Goal: Navigation & Orientation: Find specific page/section

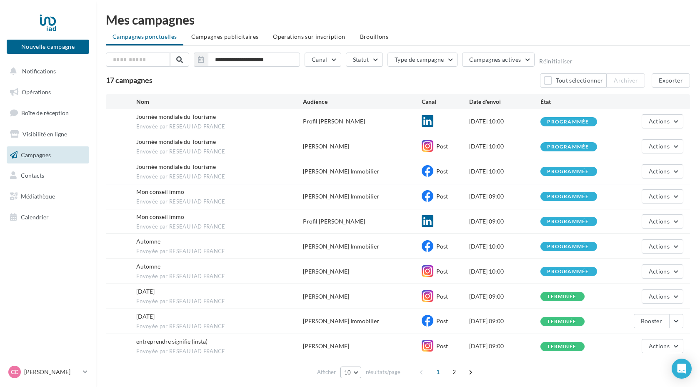
click at [355, 370] on button "10" at bounding box center [350, 372] width 21 height 12
click at [357, 359] on button "100" at bounding box center [369, 356] width 58 height 15
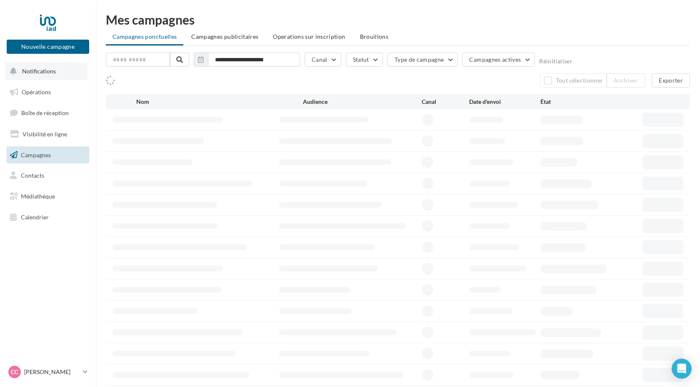
click at [57, 69] on button "Notifications" at bounding box center [46, 70] width 82 height 17
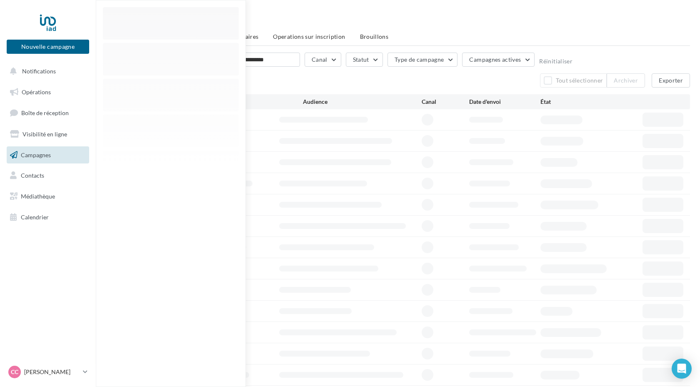
click at [46, 262] on nav "Nouvelle campagne Nouvelle campagne Notifications Opérations Boîte de réception…" at bounding box center [48, 193] width 96 height 387
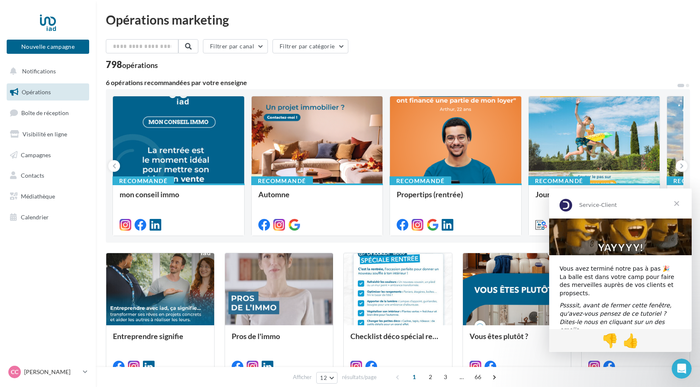
scroll to position [56, 0]
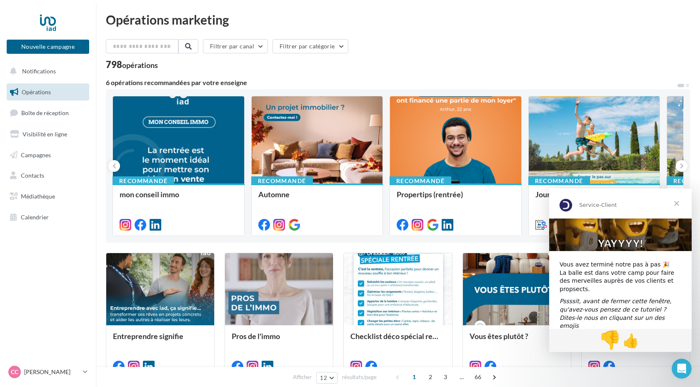
click at [611, 341] on span "👎" at bounding box center [610, 339] width 22 height 21
click at [678, 203] on span "Fermer" at bounding box center [676, 203] width 30 height 30
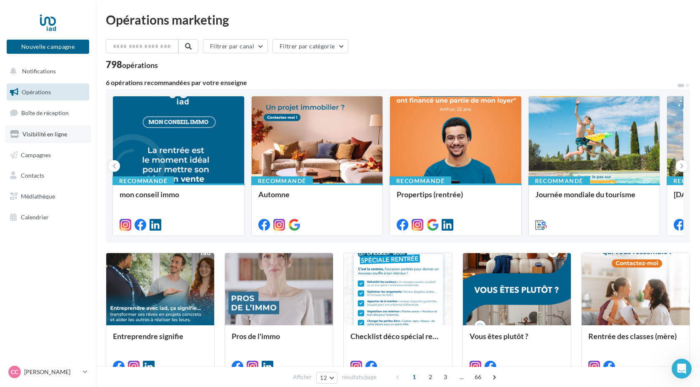
click at [47, 135] on span "Visibilité en ligne" at bounding box center [44, 133] width 45 height 7
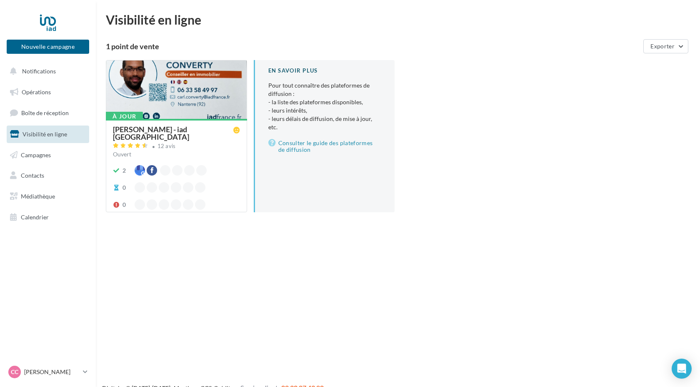
click at [183, 128] on div "[PERSON_NAME] - iad [GEOGRAPHIC_DATA]" at bounding box center [173, 132] width 120 height 15
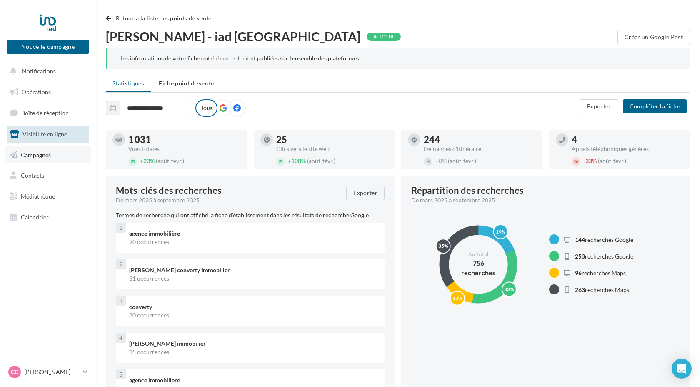
click at [45, 157] on span "Campagnes" at bounding box center [36, 154] width 30 height 7
